Goal: Task Accomplishment & Management: Use online tool/utility

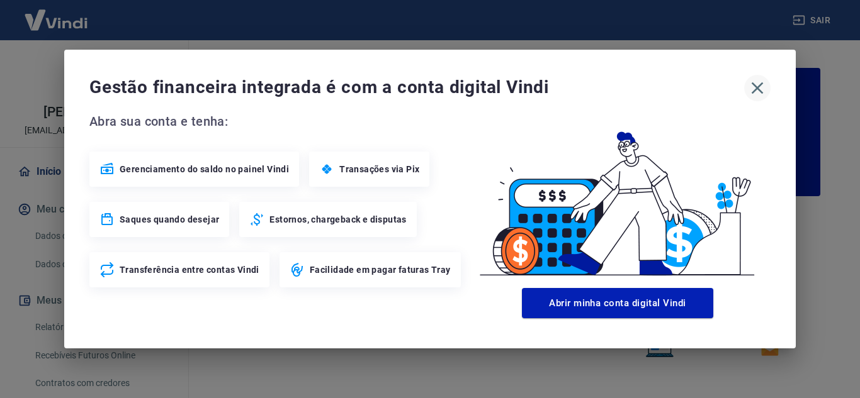
click at [755, 94] on icon "button" at bounding box center [757, 88] width 20 height 20
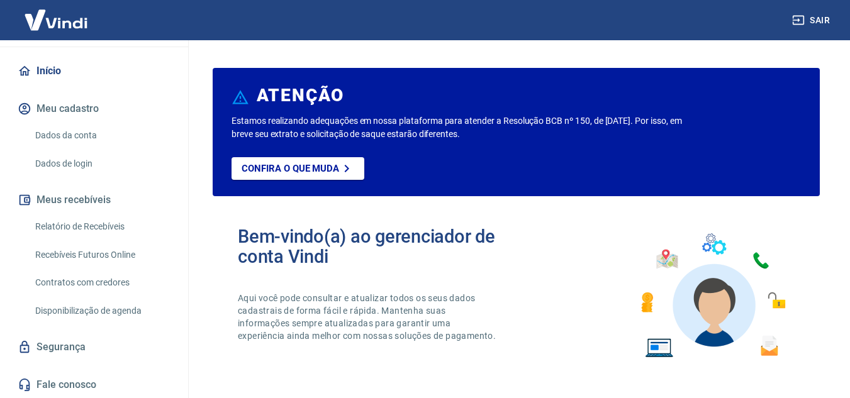
scroll to position [101, 0]
click at [92, 223] on link "Relatório de Recebíveis" at bounding box center [101, 226] width 143 height 26
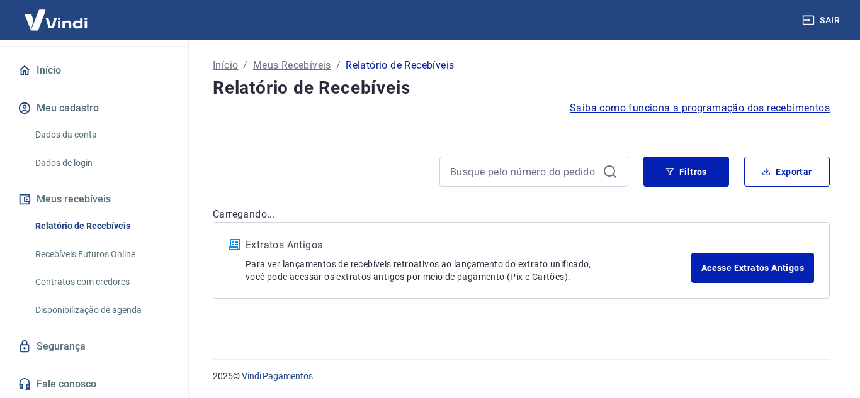
click at [97, 255] on link "Recebíveis Futuros Online" at bounding box center [101, 255] width 143 height 26
